Goal: Task Accomplishment & Management: Use online tool/utility

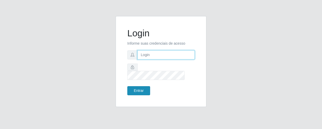
type input "[EMAIL_ADDRESS][DOMAIN_NAME]"
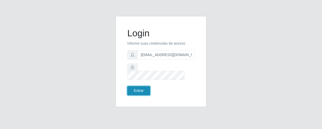
click at [138, 86] on button "Entrar" at bounding box center [138, 90] width 23 height 9
click at [146, 86] on button "Entrar" at bounding box center [138, 90] width 23 height 9
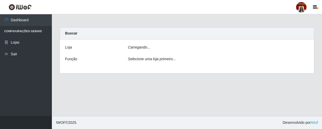
click at [134, 93] on main "Carregando... Buscar [PERSON_NAME]... Função Selecione uma loja primeiro..." at bounding box center [187, 65] width 270 height 102
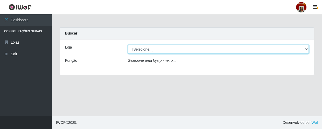
click at [159, 48] on select "[Selecione...] Mar Vermelho - Loja 04" at bounding box center [218, 49] width 181 height 9
select select "251"
click at [128, 45] on select "[Selecione...] Mar Vermelho - Loja 04" at bounding box center [218, 49] width 181 height 9
click at [180, 50] on select "[Selecione...] Mar Vermelho - Loja 04" at bounding box center [218, 49] width 181 height 9
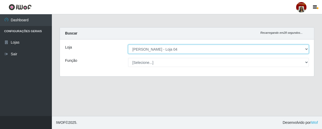
click at [128, 45] on select "[Selecione...] Mar Vermelho - Loja 04" at bounding box center [218, 49] width 181 height 9
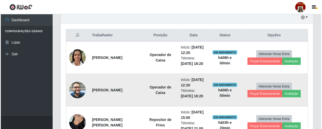
scroll to position [212, 0]
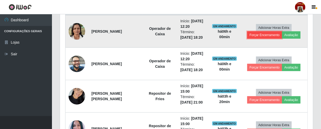
click at [266, 33] on button "Forçar Encerramento" at bounding box center [264, 34] width 35 height 7
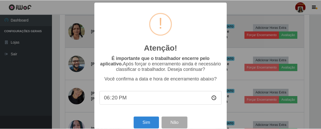
scroll to position [108, 250]
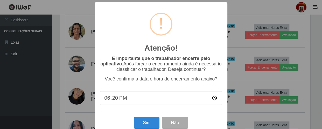
click at [278, 44] on div "Atenção! × É importante que o trabalhador encerre pelo aplicativo. Após forçar …" at bounding box center [161, 64] width 322 height 129
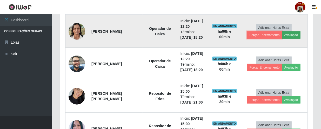
scroll to position [108, 253]
click at [288, 33] on button "Avaliação" at bounding box center [291, 34] width 18 height 7
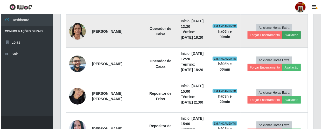
scroll to position [108, 250]
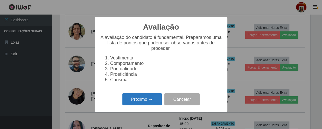
click at [141, 101] on button "Próximo →" at bounding box center [141, 99] width 39 height 12
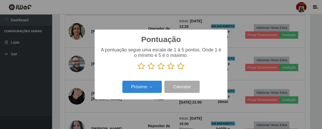
scroll to position [259412, 259269]
click at [186, 67] on p at bounding box center [161, 66] width 122 height 8
click at [179, 67] on icon at bounding box center [180, 66] width 7 height 8
click at [177, 70] on input "radio" at bounding box center [177, 70] width 0 height 0
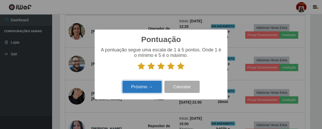
click at [133, 90] on button "Próximo →" at bounding box center [141, 87] width 39 height 12
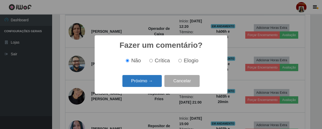
click at [138, 77] on button "Próximo →" at bounding box center [141, 81] width 39 height 12
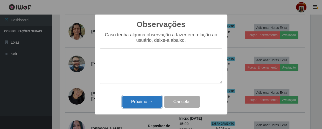
click at [141, 102] on button "Próximo →" at bounding box center [141, 102] width 39 height 12
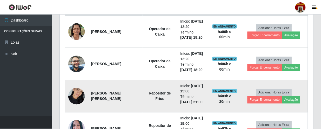
scroll to position [108, 253]
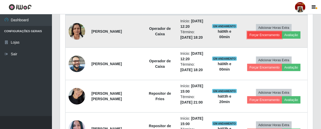
click at [272, 34] on button "Forçar Encerramento" at bounding box center [264, 34] width 35 height 7
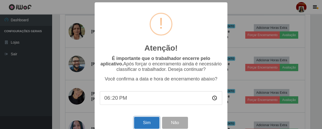
click at [146, 124] on button "Sim" at bounding box center [146, 123] width 25 height 12
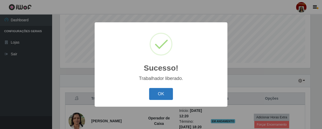
click at [165, 94] on button "OK" at bounding box center [161, 94] width 24 height 12
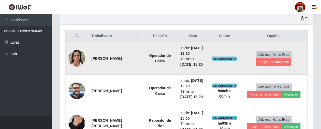
scroll to position [194, 0]
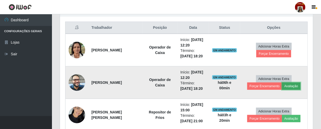
click at [288, 85] on button "Avaliação" at bounding box center [291, 86] width 18 height 7
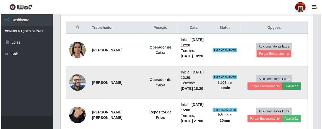
scroll to position [108, 250]
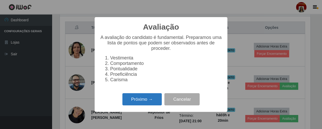
click at [146, 102] on button "Próximo →" at bounding box center [141, 99] width 39 height 12
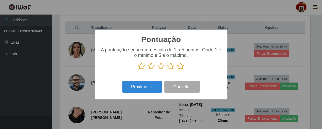
scroll to position [0, 0]
click at [180, 67] on icon at bounding box center [180, 66] width 7 height 8
click at [177, 70] on input "radio" at bounding box center [177, 70] width 0 height 0
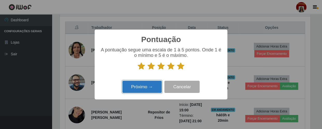
click at [135, 84] on button "Próximo →" at bounding box center [141, 87] width 39 height 12
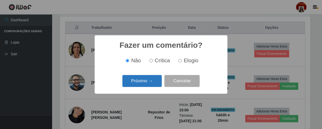
click at [139, 82] on button "Próximo →" at bounding box center [141, 81] width 39 height 12
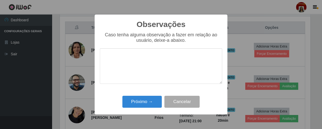
click at [148, 94] on div "Observações × Caso tenha alguma observação a fazer em relação ao usuário, deixe…" at bounding box center [161, 65] width 133 height 100
click at [146, 105] on button "Próximo →" at bounding box center [141, 102] width 39 height 12
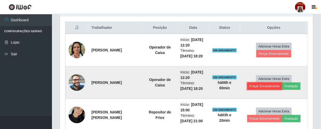
click at [258, 85] on button "Forçar Encerramento" at bounding box center [264, 86] width 35 height 7
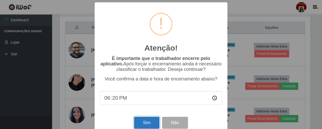
click at [141, 127] on button "Sim" at bounding box center [146, 123] width 25 height 12
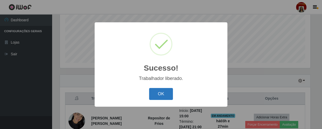
click at [157, 91] on button "OK" at bounding box center [161, 94] width 24 height 12
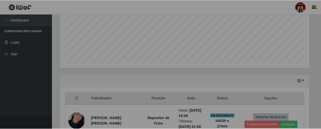
scroll to position [108, 253]
